Goal: Check status: Check status

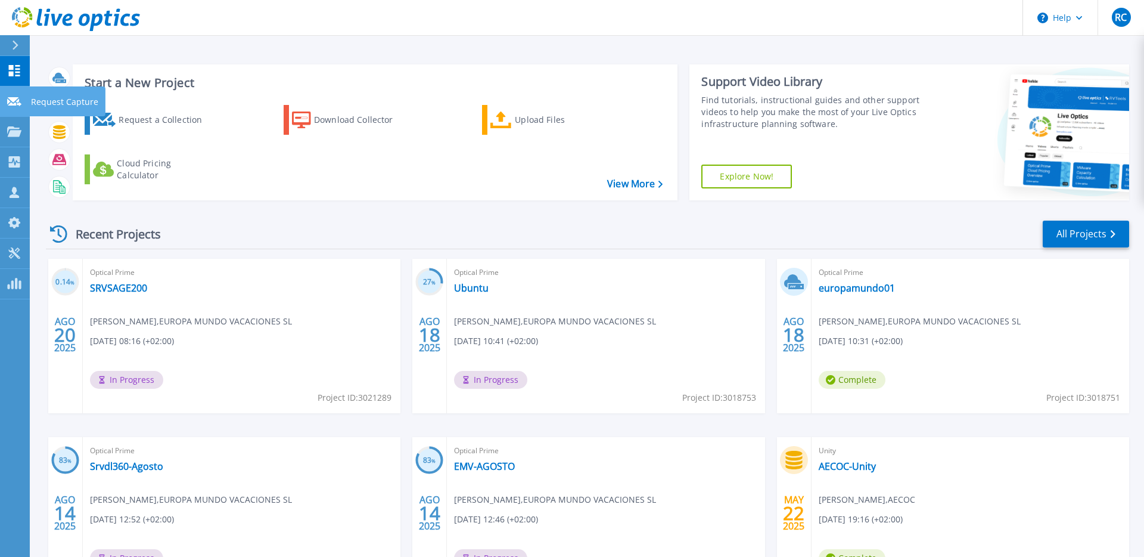
click at [57, 102] on p "Request Capture" at bounding box center [64, 101] width 67 height 31
click at [113, 293] on link "SRVSAGE200" at bounding box center [118, 288] width 57 height 12
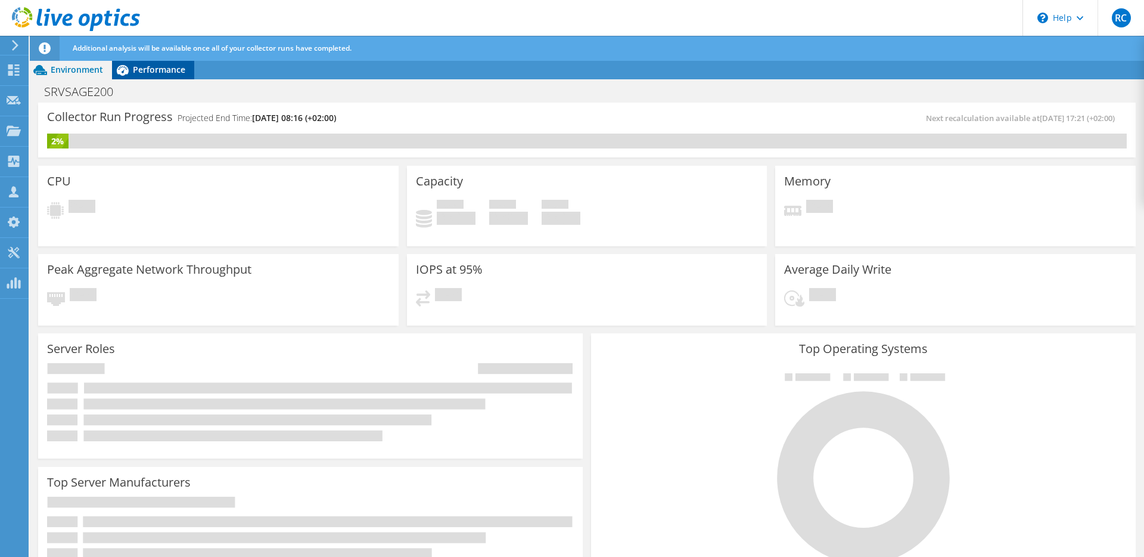
click at [143, 69] on span "Performance" at bounding box center [159, 69] width 52 height 11
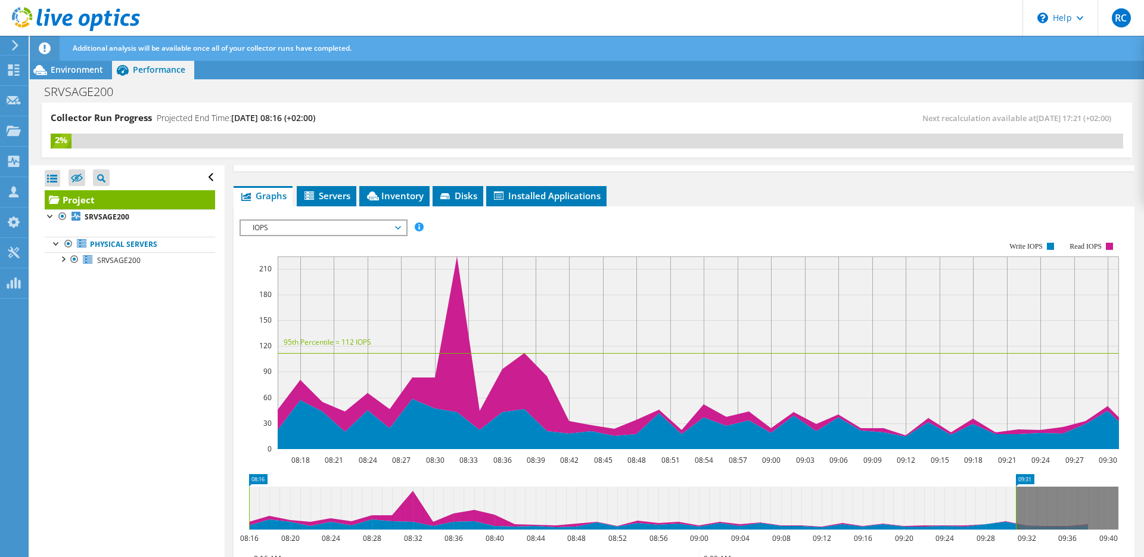
scroll to position [160, 0]
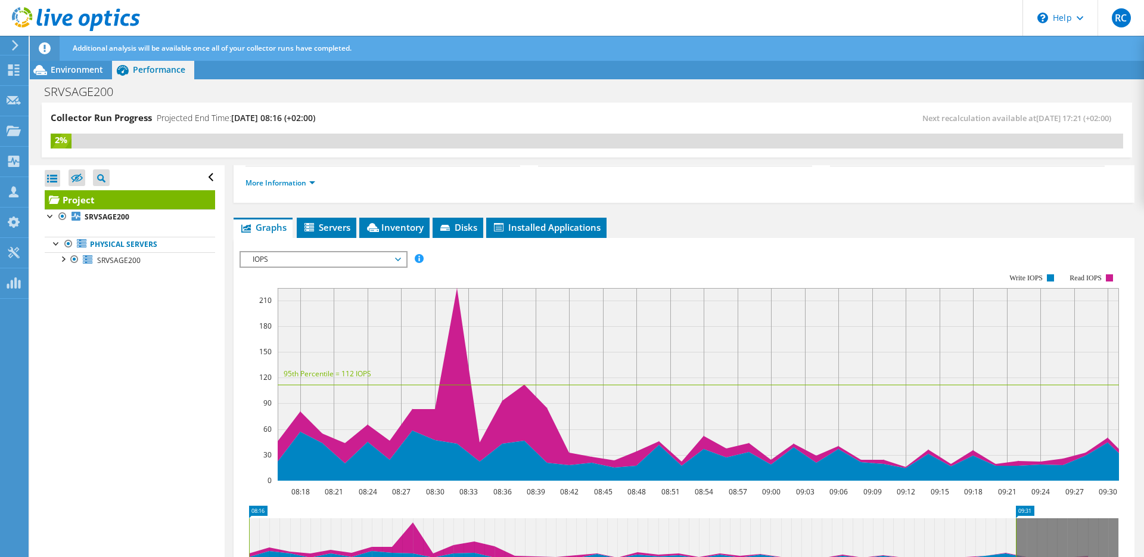
click at [268, 260] on span "IOPS" at bounding box center [323, 259] width 153 height 14
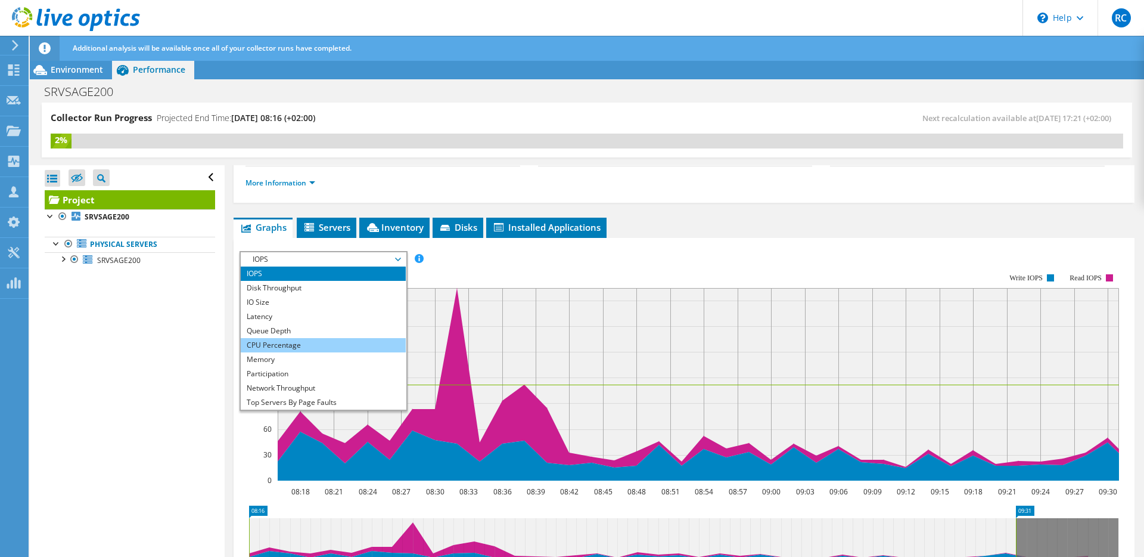
click at [270, 349] on li "CPU Percentage" at bounding box center [323, 345] width 165 height 14
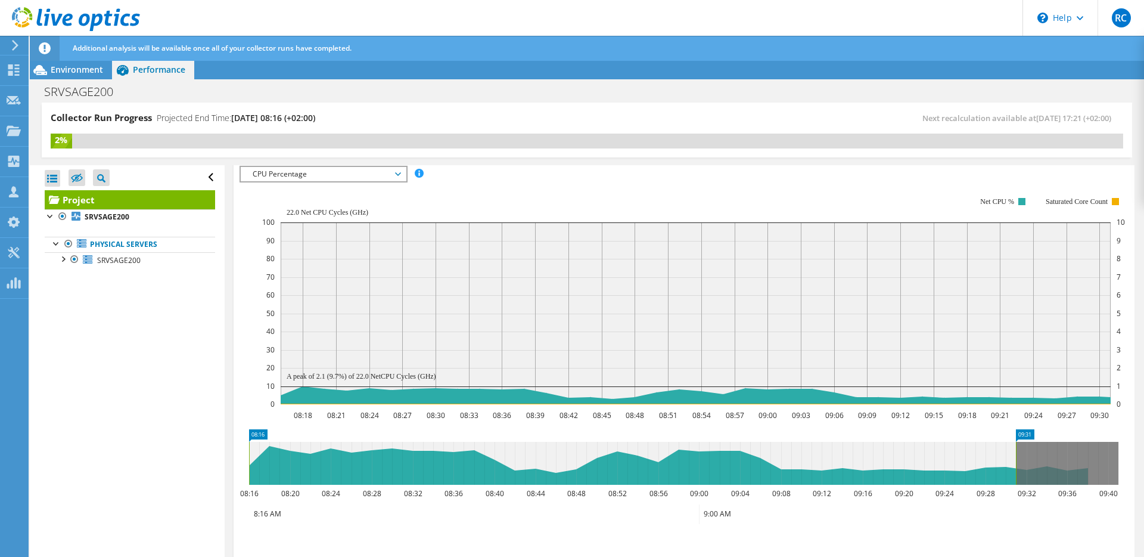
scroll to position [227, 0]
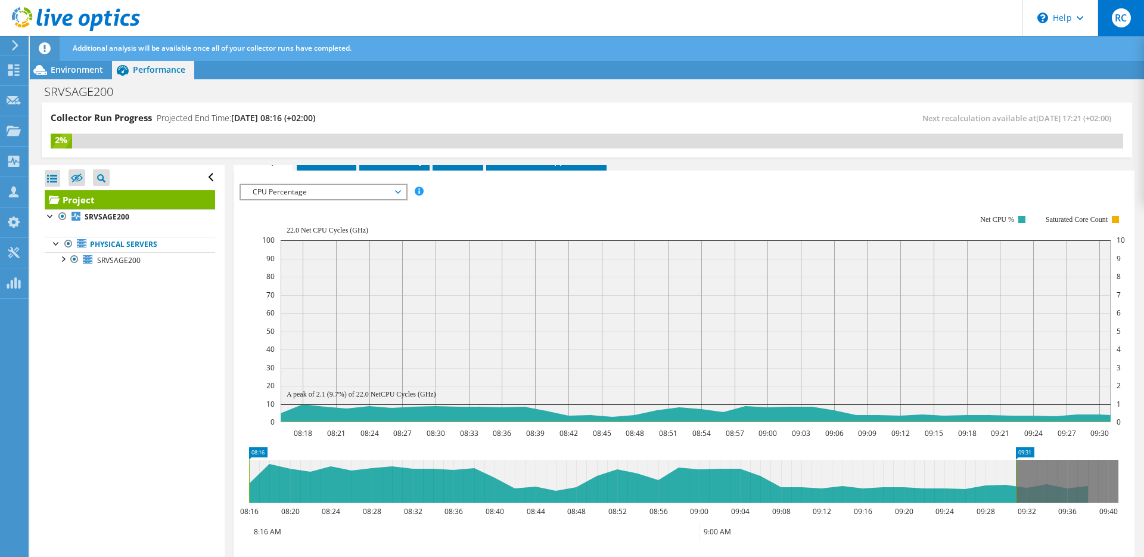
click at [1123, 17] on span "RC" at bounding box center [1121, 17] width 19 height 19
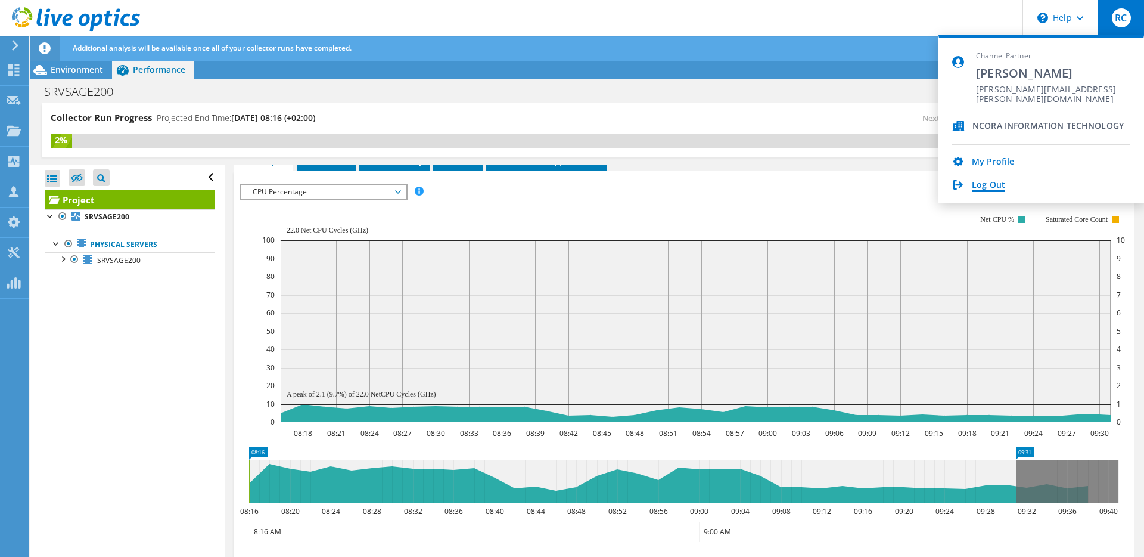
click at [981, 189] on link "Log Out" at bounding box center [988, 185] width 33 height 11
